Goal: Transaction & Acquisition: Subscribe to service/newsletter

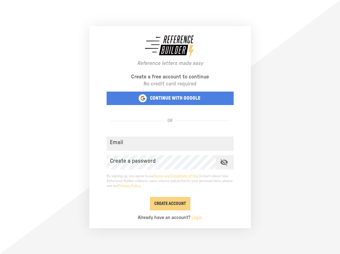
click at [170, 127] on div "Reference letters made easy Create a free account to continue No credit card re…" at bounding box center [170, 127] width 162 height 202
click at [173, 101] on p "CONTINUE WITH GOOGLE" at bounding box center [175, 98] width 50 height 6
click at [173, 146] on input "Email" at bounding box center [170, 144] width 127 height 14
click at [226, 164] on icon "toggle password visibility" at bounding box center [224, 162] width 8 height 6
click at [172, 206] on button "Create Account" at bounding box center [170, 203] width 40 height 13
